Goal: Transaction & Acquisition: Book appointment/travel/reservation

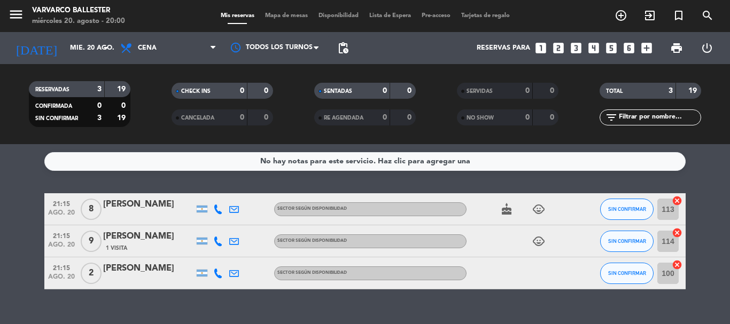
scroll to position [12, 0]
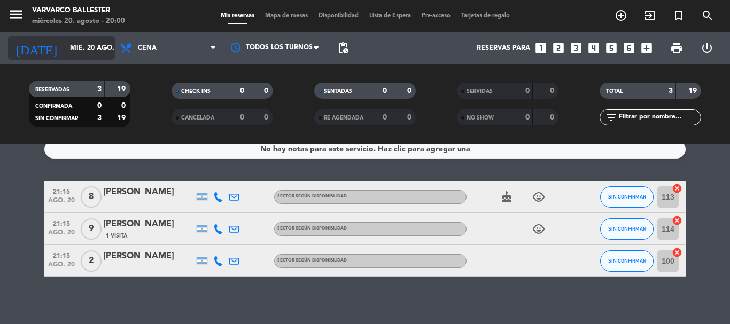
click at [65, 48] on input "mié. 20 ago." at bounding box center [110, 48] width 90 height 18
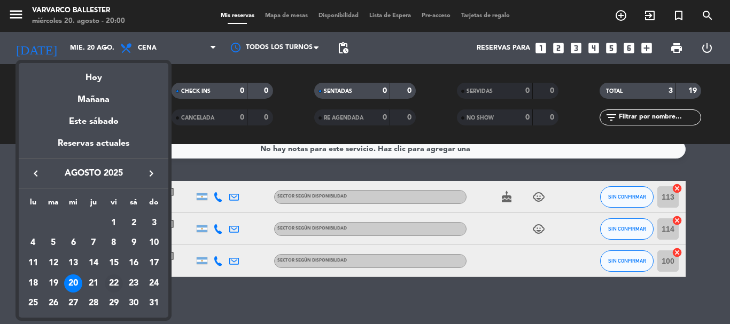
click at [107, 283] on div "22" at bounding box center [114, 284] width 18 height 18
type input "vie. 22 ago."
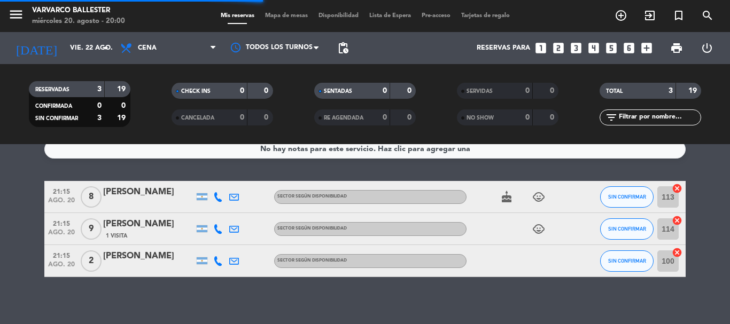
scroll to position [0, 0]
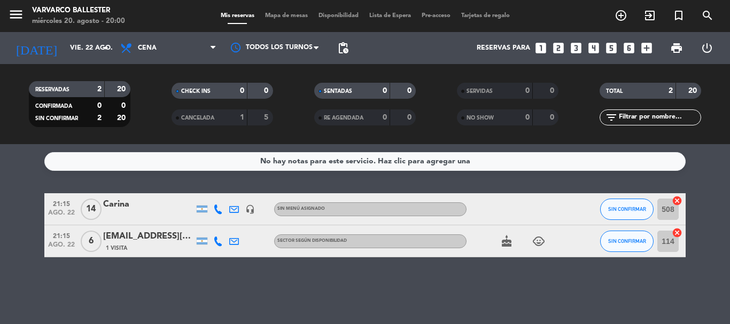
click at [591, 51] on icon "looks_4" at bounding box center [594, 48] width 14 height 14
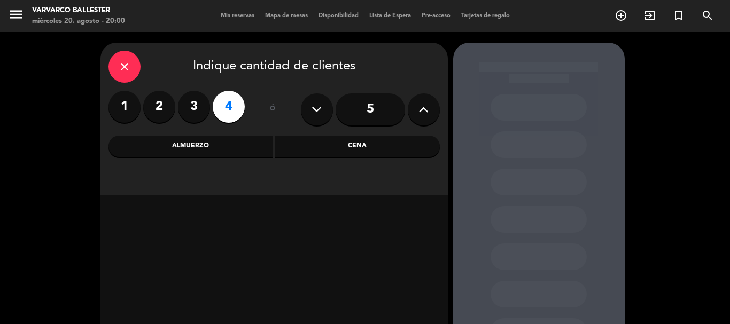
click at [345, 153] on div "Cena" at bounding box center [357, 146] width 165 height 21
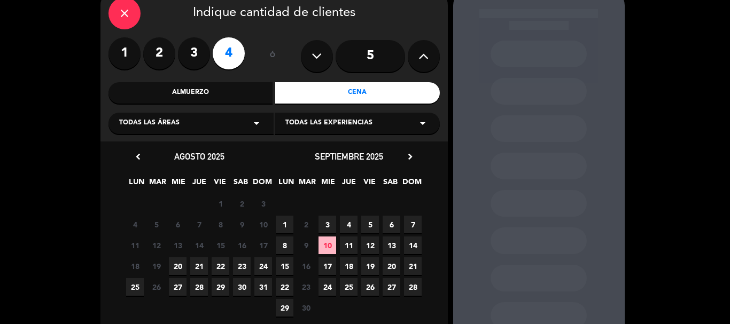
click at [223, 266] on span "22" at bounding box center [221, 267] width 18 height 18
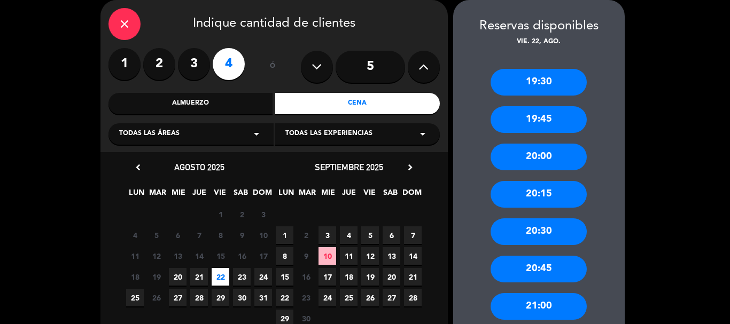
click at [542, 234] on div "20:30" at bounding box center [539, 232] width 96 height 27
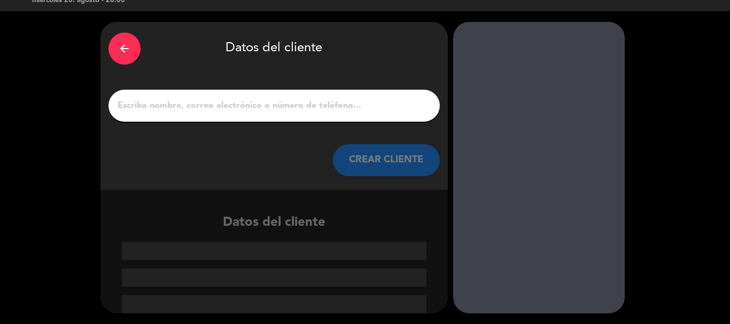
scroll to position [21, 0]
click at [239, 115] on div at bounding box center [273, 106] width 331 height 32
click at [239, 114] on div at bounding box center [273, 106] width 331 height 32
click at [247, 106] on input "1" at bounding box center [274, 105] width 315 height 15
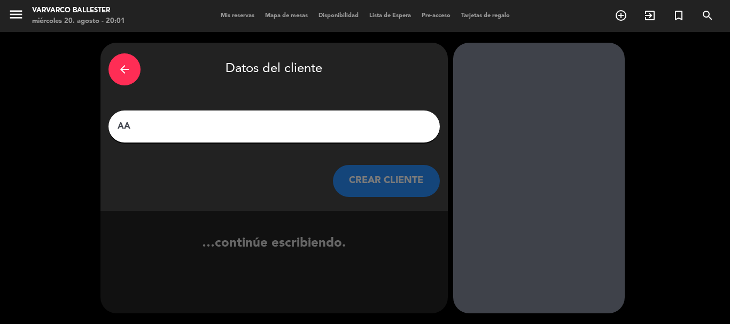
scroll to position [0, 0]
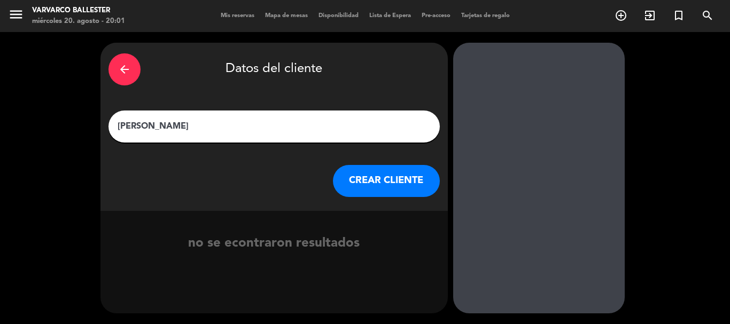
type input "[PERSON_NAME]"
click at [379, 186] on button "CREAR CLIENTE" at bounding box center [386, 181] width 107 height 32
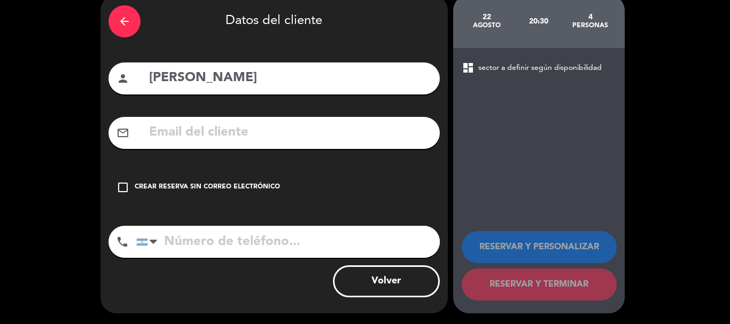
click at [379, 186] on div "check_box_outline_blank Crear reserva sin correo electrónico" at bounding box center [273, 188] width 331 height 32
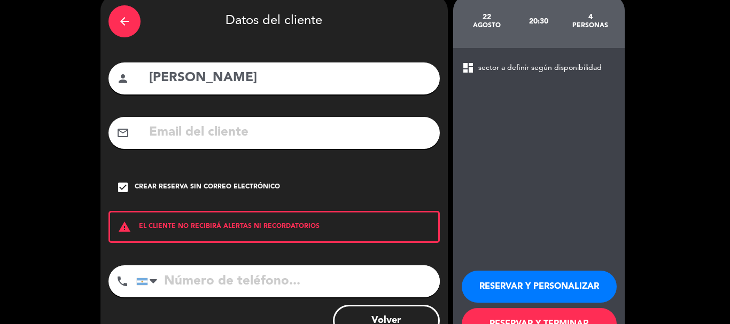
scroll to position [88, 0]
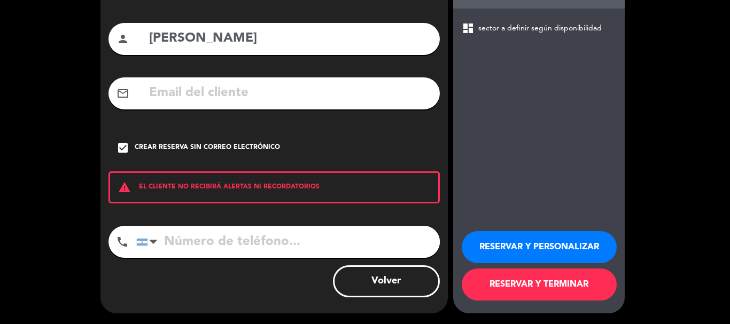
click at [312, 242] on input "tel" at bounding box center [288, 242] width 304 height 32
type input "1164283142"
click at [571, 242] on button "RESERVAR Y PERSONALIZAR" at bounding box center [539, 247] width 155 height 32
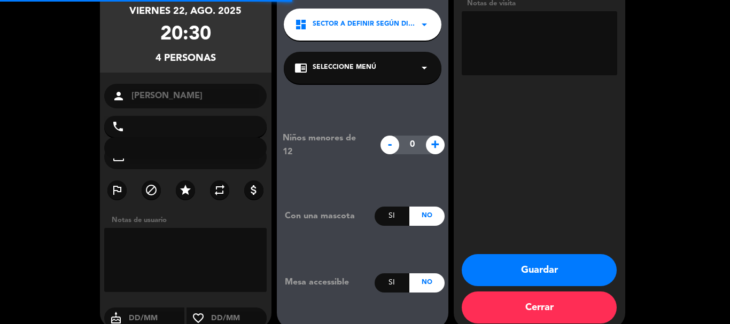
type input "[PHONE_NUMBER]"
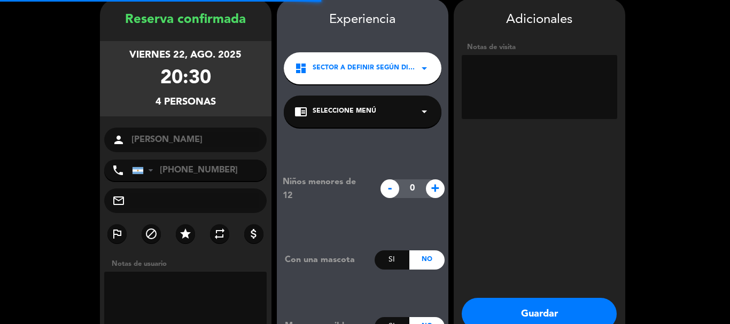
scroll to position [43, 0]
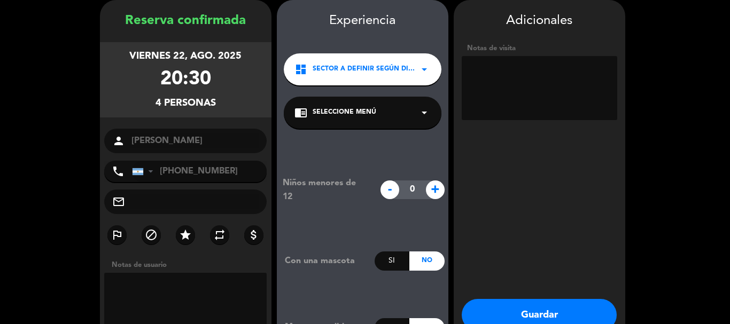
click at [576, 113] on textarea at bounding box center [540, 88] width 156 height 64
type textarea "SEÑA 10K"
click at [556, 307] on button "Guardar" at bounding box center [539, 315] width 155 height 32
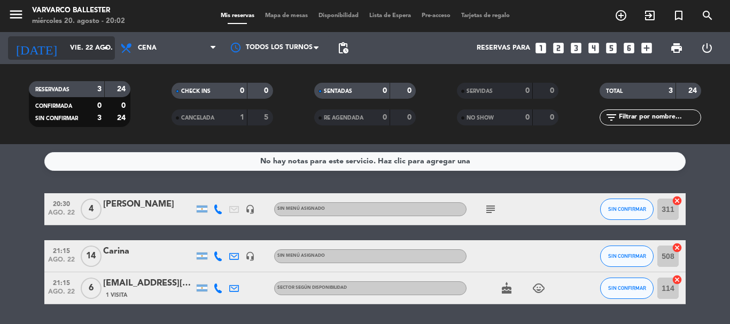
click at [65, 56] on input "vie. 22 ago." at bounding box center [110, 48] width 90 height 18
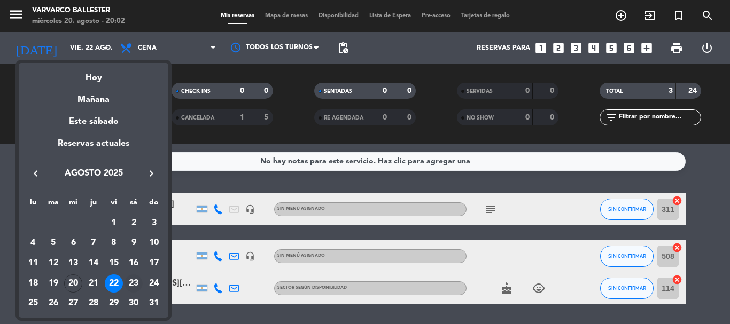
click at [130, 283] on div "23" at bounding box center [134, 284] width 18 height 18
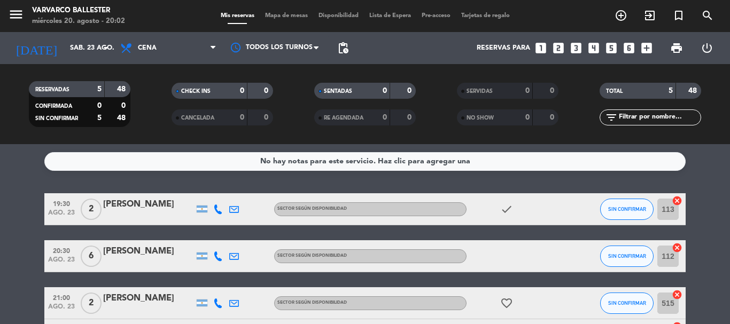
click at [62, 63] on div "[DATE] sáb. 23 ago. arrow_drop_down" at bounding box center [61, 48] width 107 height 32
click at [65, 46] on input "sáb. 23 ago." at bounding box center [110, 48] width 90 height 18
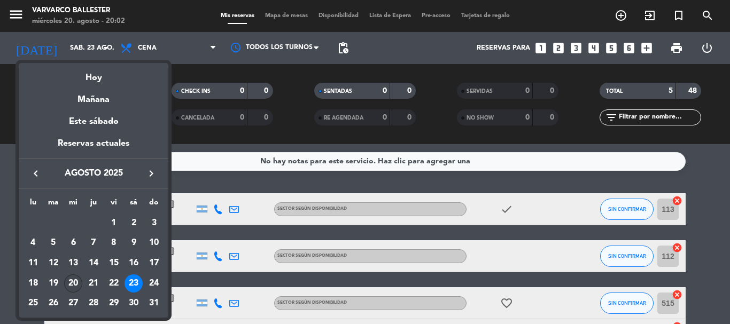
click at [75, 280] on div "20" at bounding box center [73, 284] width 18 height 18
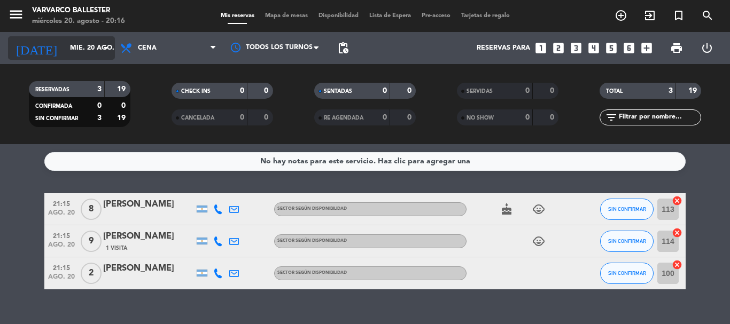
click at [67, 48] on input "mié. 20 ago." at bounding box center [110, 48] width 90 height 18
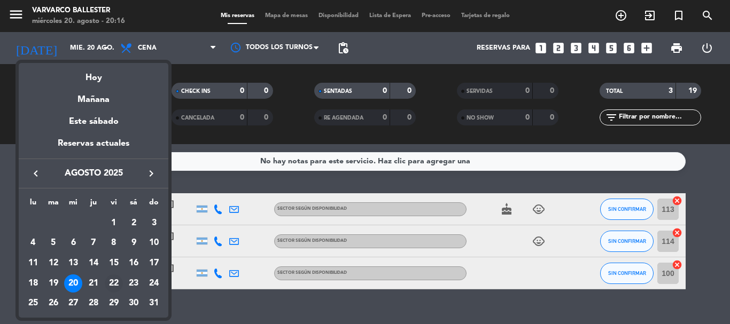
click at [110, 288] on div "22" at bounding box center [114, 284] width 18 height 18
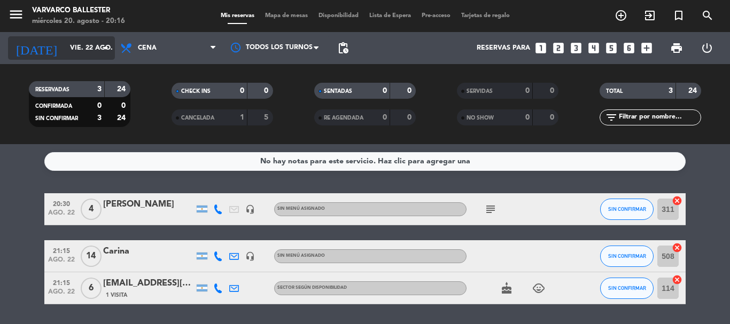
click at [69, 43] on input "vie. 22 ago." at bounding box center [110, 48] width 90 height 18
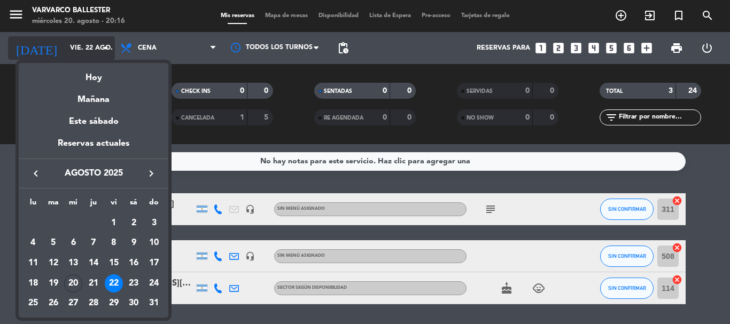
drag, startPoint x: 74, startPoint y: 286, endPoint x: 86, endPoint y: 46, distance: 240.2
click at [74, 284] on div "20" at bounding box center [73, 284] width 18 height 18
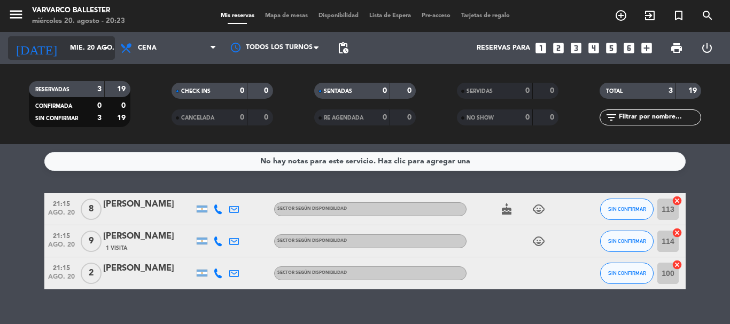
click at [90, 52] on input "mié. 20 ago." at bounding box center [110, 48] width 90 height 18
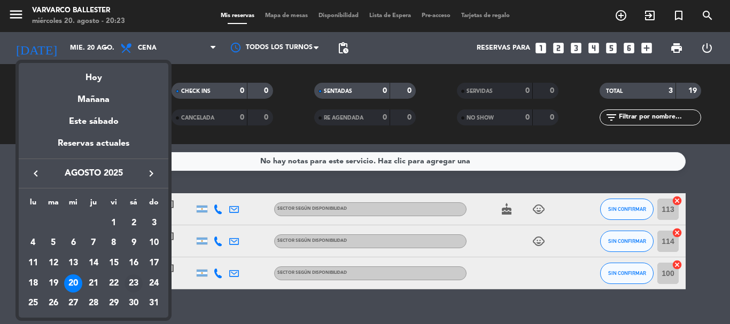
click at [131, 284] on div "23" at bounding box center [134, 284] width 18 height 18
type input "sáb. 23 ago."
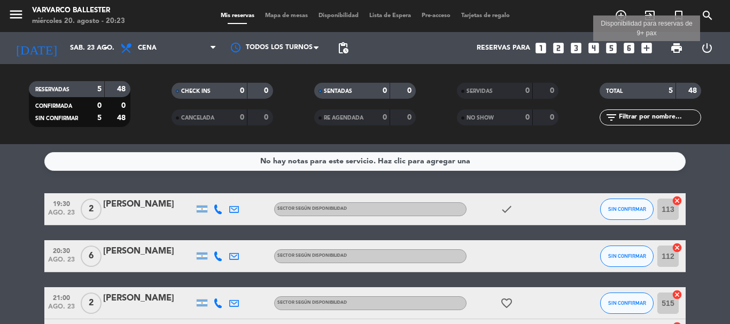
click at [652, 47] on icon "add_box" at bounding box center [647, 48] width 14 height 14
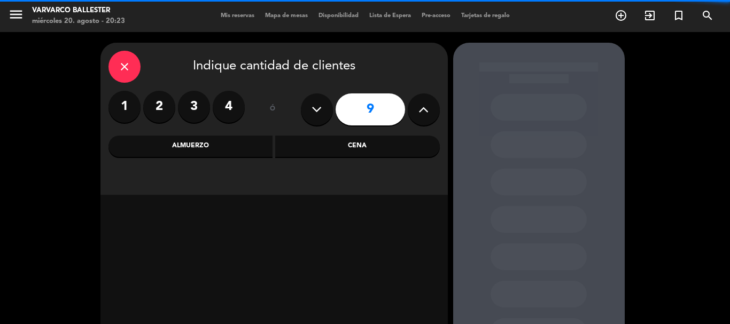
click at [432, 113] on button at bounding box center [424, 110] width 32 height 32
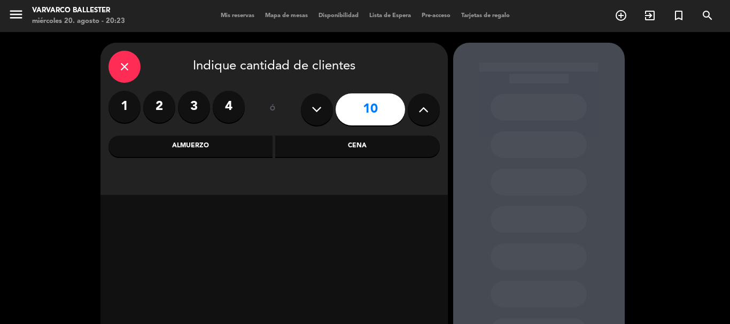
click at [432, 113] on button at bounding box center [424, 110] width 32 height 32
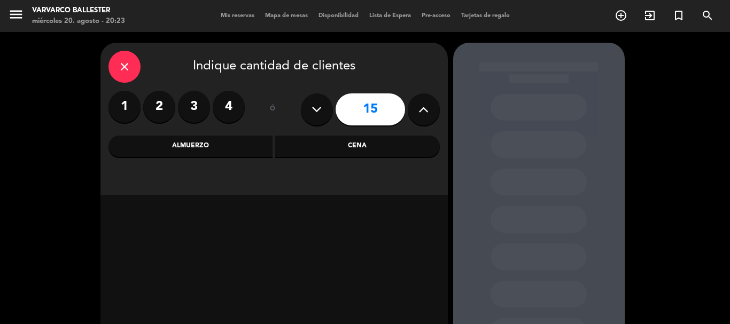
click at [432, 113] on button at bounding box center [424, 110] width 32 height 32
click at [324, 109] on button at bounding box center [317, 110] width 32 height 32
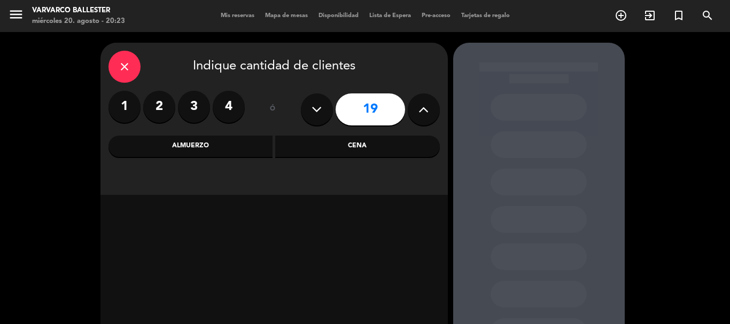
type input "18"
click at [345, 152] on div "Cena" at bounding box center [357, 146] width 165 height 21
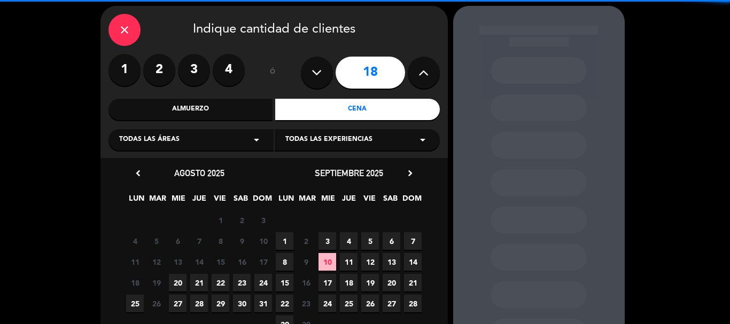
scroll to position [90, 0]
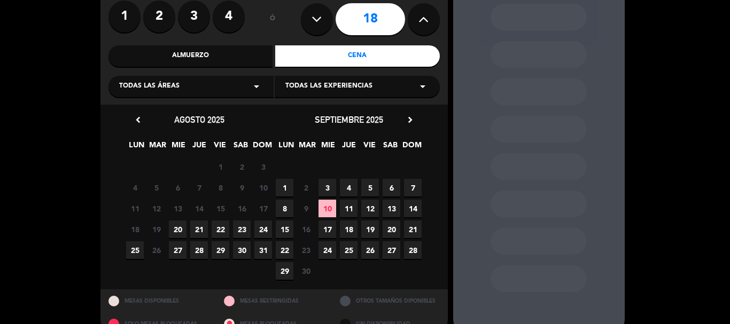
click at [244, 232] on span "23" at bounding box center [242, 230] width 18 height 18
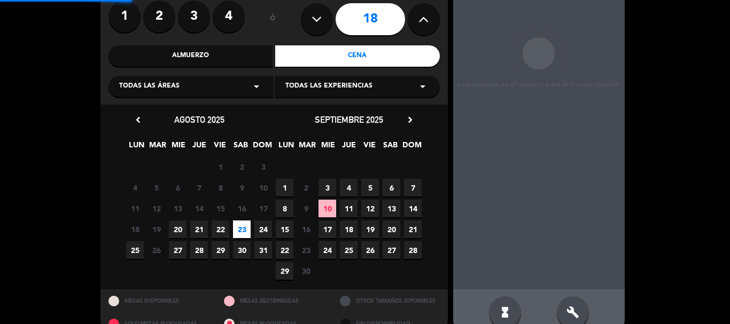
scroll to position [43, 0]
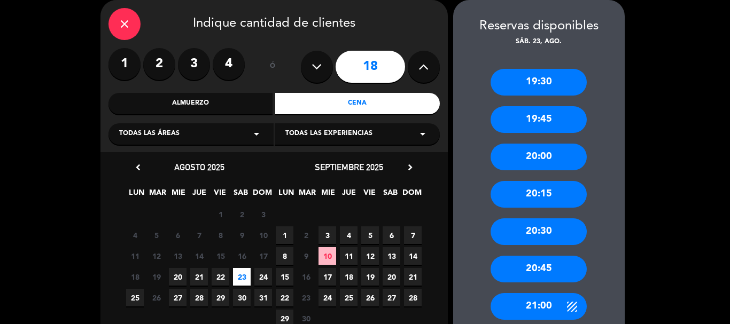
click at [556, 307] on div "21:00" at bounding box center [539, 306] width 96 height 27
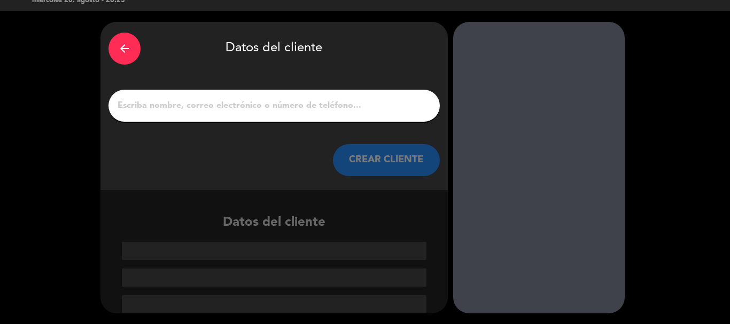
click at [281, 111] on input "1" at bounding box center [274, 105] width 315 height 15
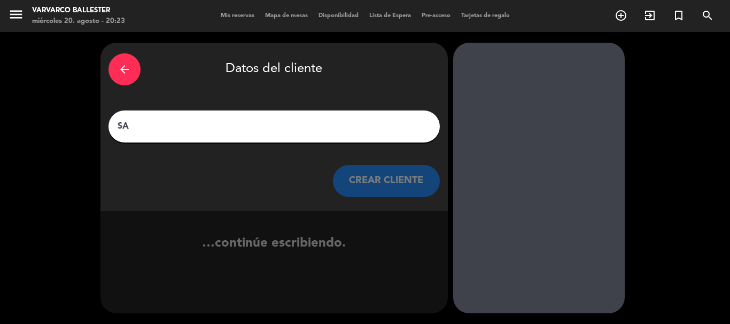
scroll to position [0, 0]
type input "S"
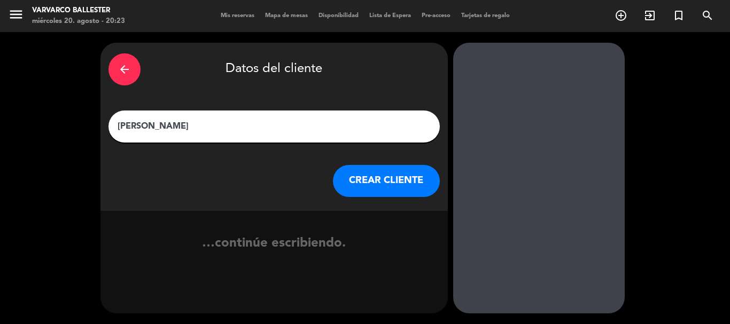
type input "[PERSON_NAME]"
click at [360, 180] on button "CREAR CLIENTE" at bounding box center [386, 181] width 107 height 32
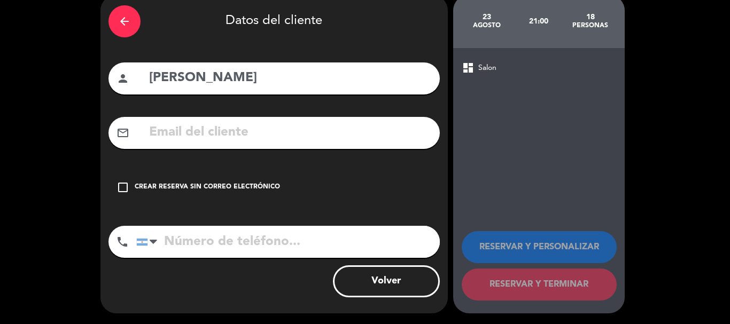
click at [340, 201] on div "check_box_outline_blank Crear reserva sin correo electrónico" at bounding box center [273, 188] width 331 height 32
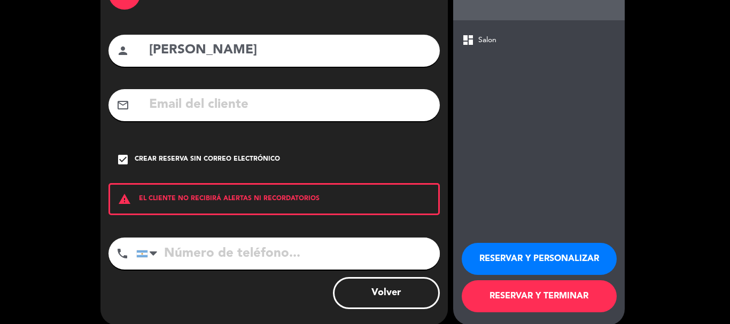
scroll to position [88, 0]
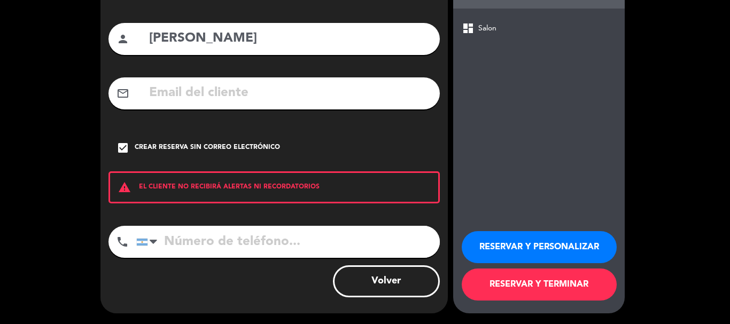
click at [343, 232] on input "tel" at bounding box center [288, 242] width 304 height 32
type input "1131156005"
click at [526, 233] on button "RESERVAR Y PERSONALIZAR" at bounding box center [539, 247] width 155 height 32
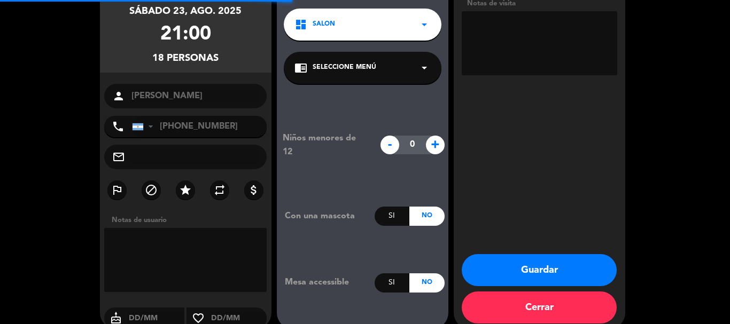
scroll to position [43, 0]
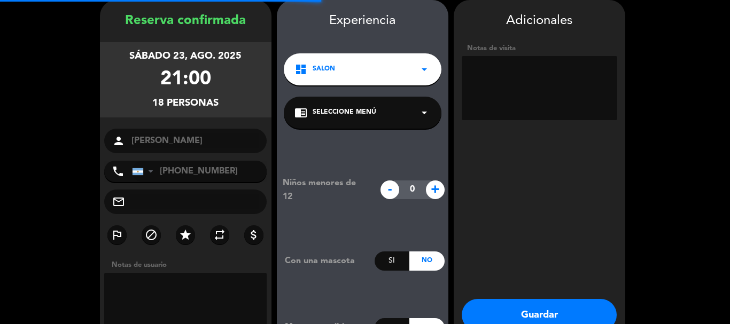
click at [508, 98] on textarea at bounding box center [540, 88] width 156 height 64
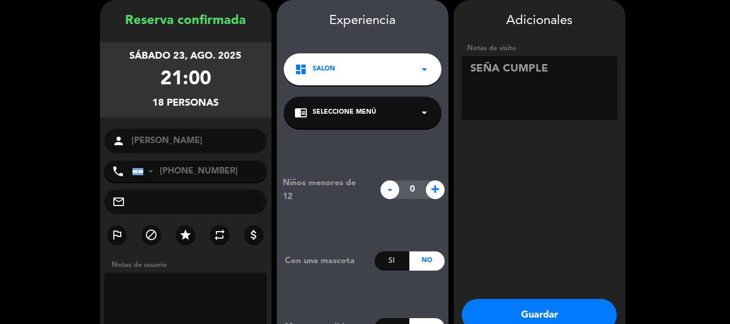
type textarea "SEÑA CUMPLE"
click at [563, 299] on button "Guardar" at bounding box center [539, 315] width 155 height 32
